Goal: Transaction & Acquisition: Book appointment/travel/reservation

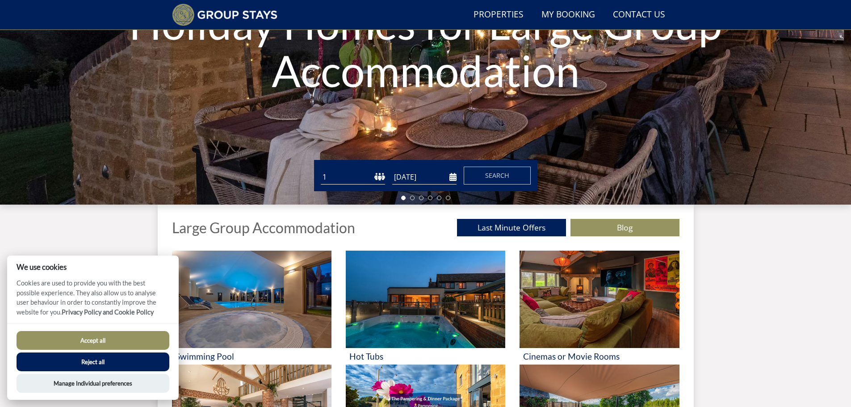
scroll to position [202, 0]
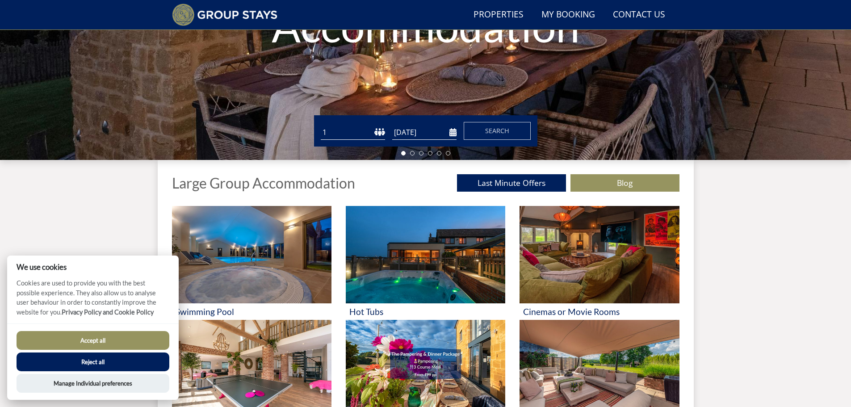
click at [140, 333] on button "Accept all" at bounding box center [93, 340] width 153 height 19
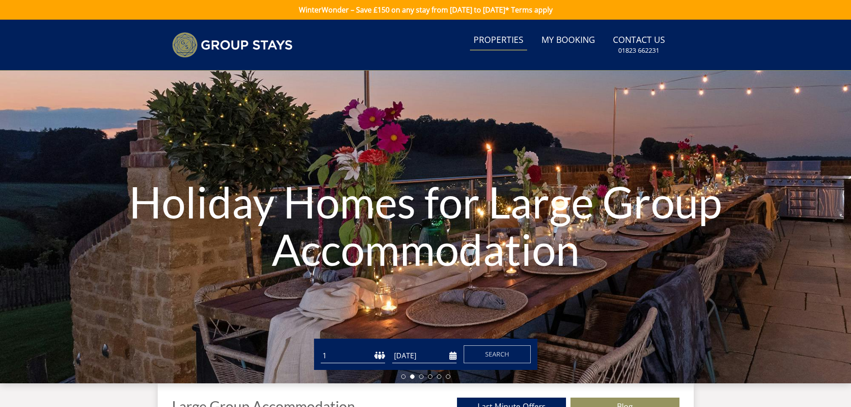
click at [502, 35] on link "Properties" at bounding box center [498, 40] width 57 height 20
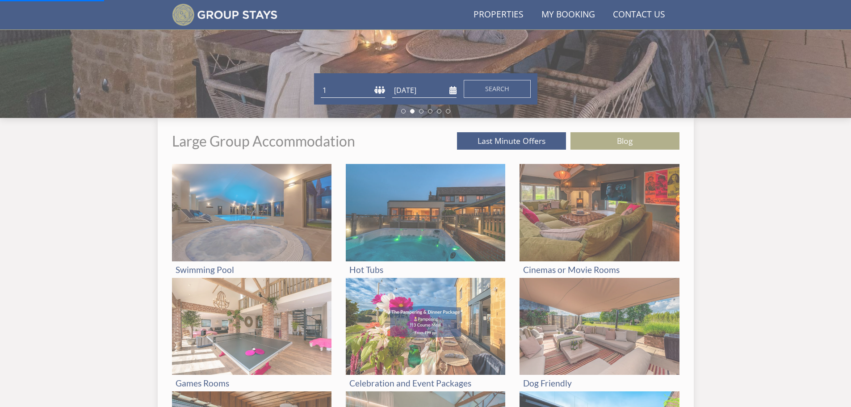
scroll to position [247, 0]
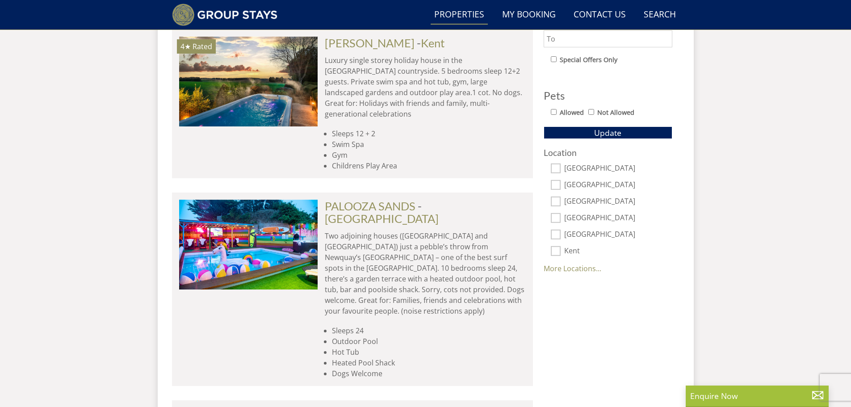
scroll to position [528, 0]
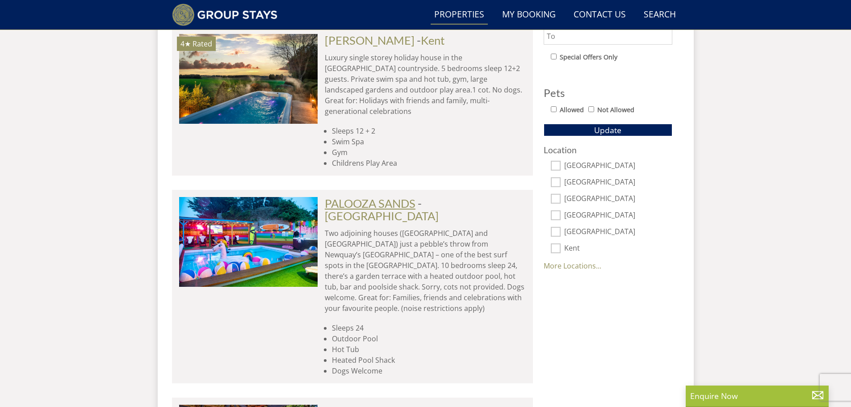
click at [350, 197] on link "PALOOZA SANDS" at bounding box center [370, 203] width 91 height 13
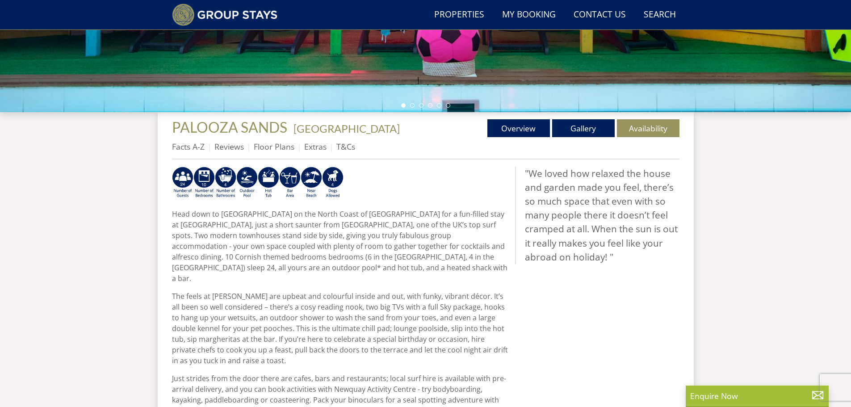
scroll to position [256, 0]
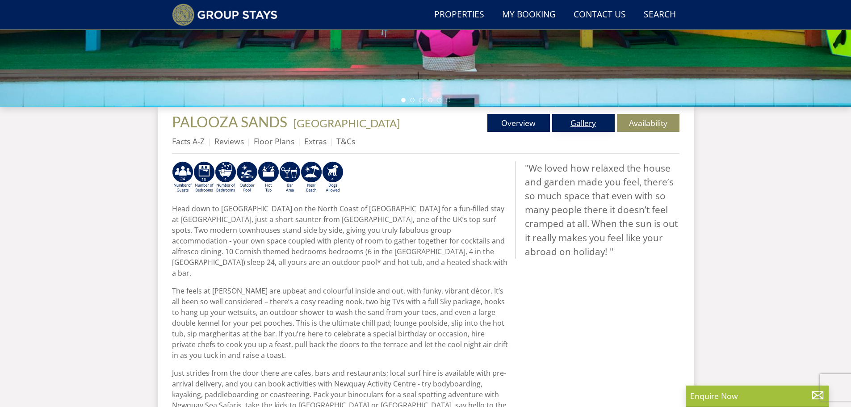
click at [586, 123] on link "Gallery" at bounding box center [583, 123] width 63 height 18
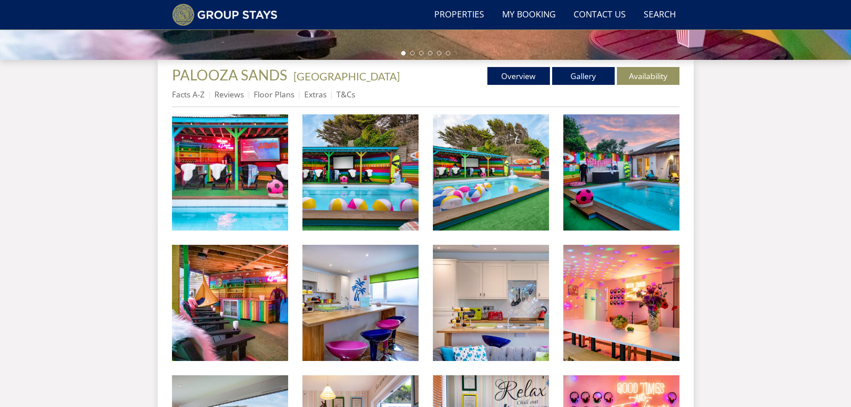
scroll to position [303, 0]
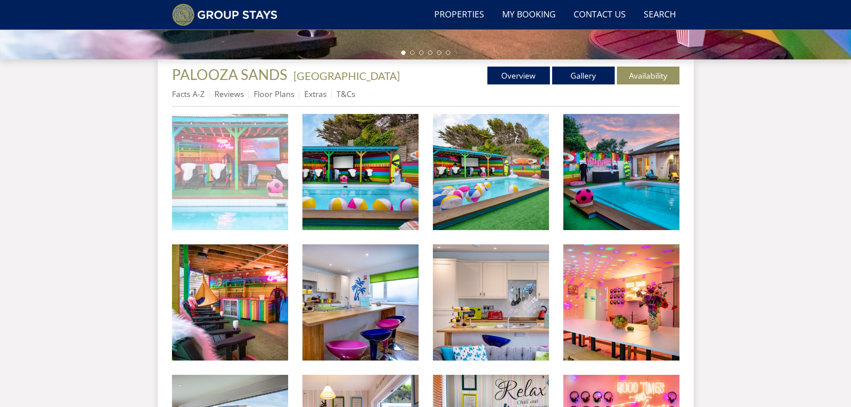
click at [250, 170] on img at bounding box center [230, 172] width 116 height 116
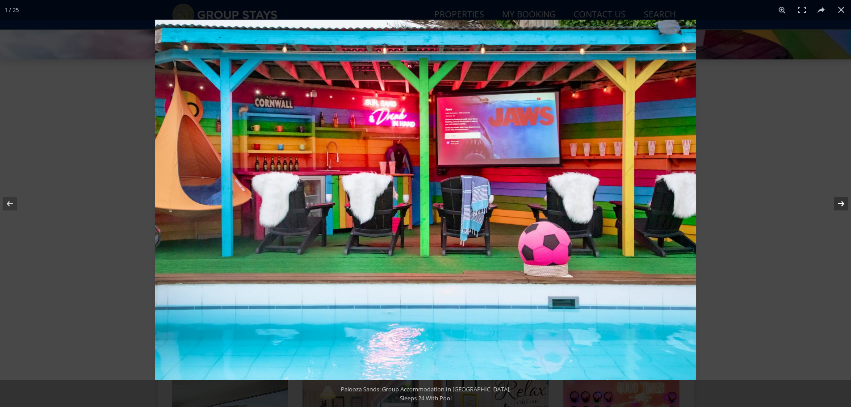
click at [840, 203] on button at bounding box center [835, 203] width 31 height 45
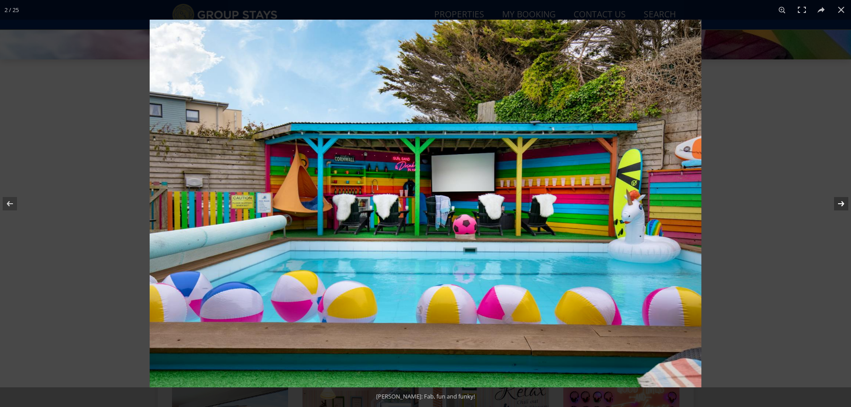
click at [840, 203] on button at bounding box center [835, 203] width 31 height 45
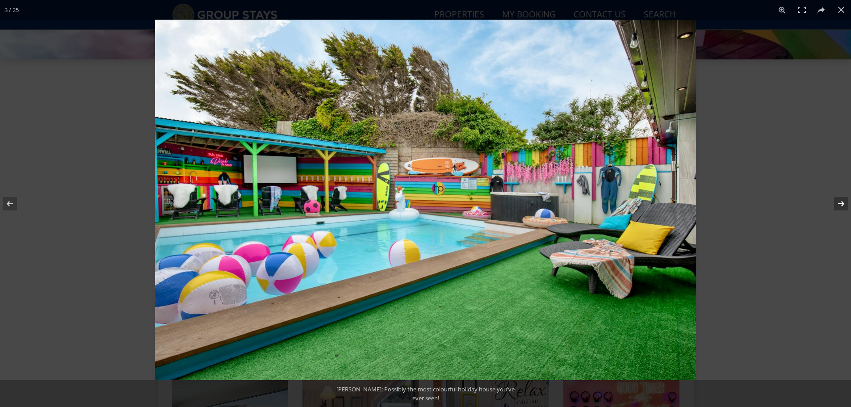
click at [840, 203] on button at bounding box center [835, 203] width 31 height 45
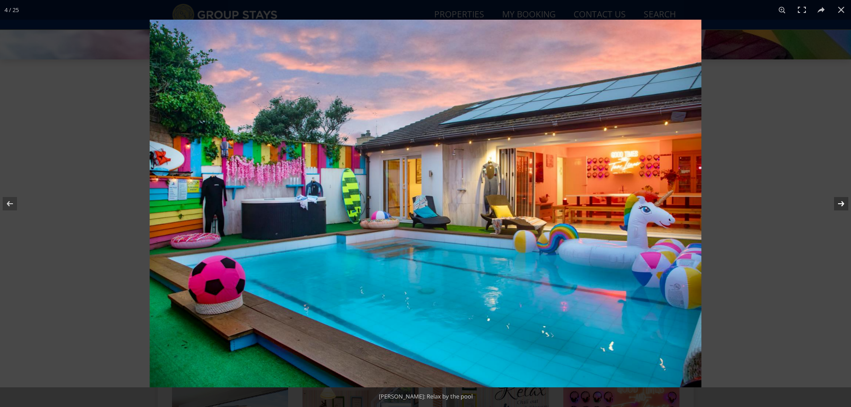
click at [840, 203] on button at bounding box center [835, 203] width 31 height 45
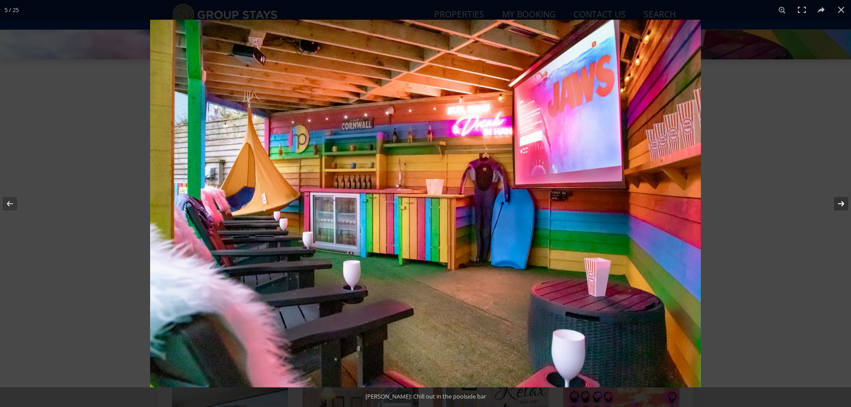
click at [840, 203] on button at bounding box center [835, 203] width 31 height 45
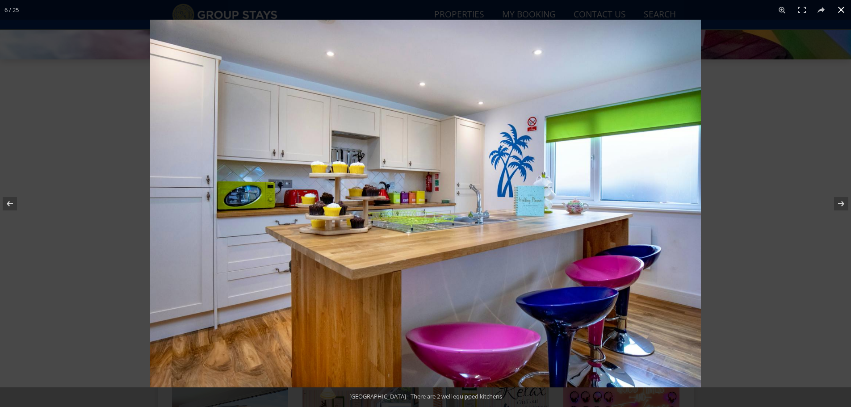
click at [844, 9] on button at bounding box center [841, 10] width 20 height 20
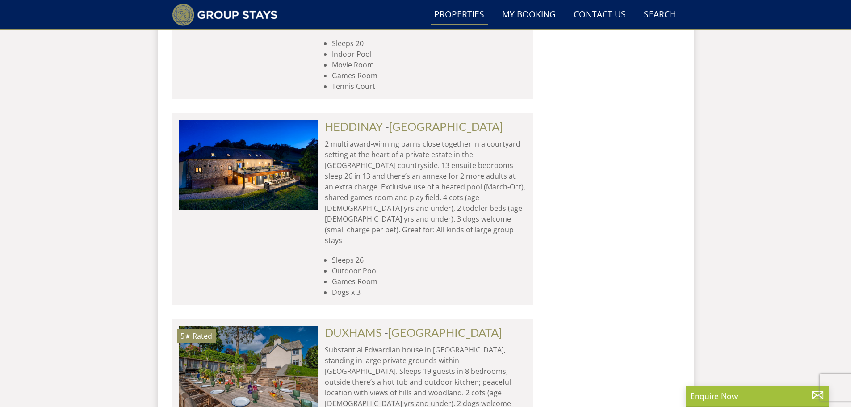
scroll to position [1556, 0]
